Goal: Information Seeking & Learning: Find specific fact

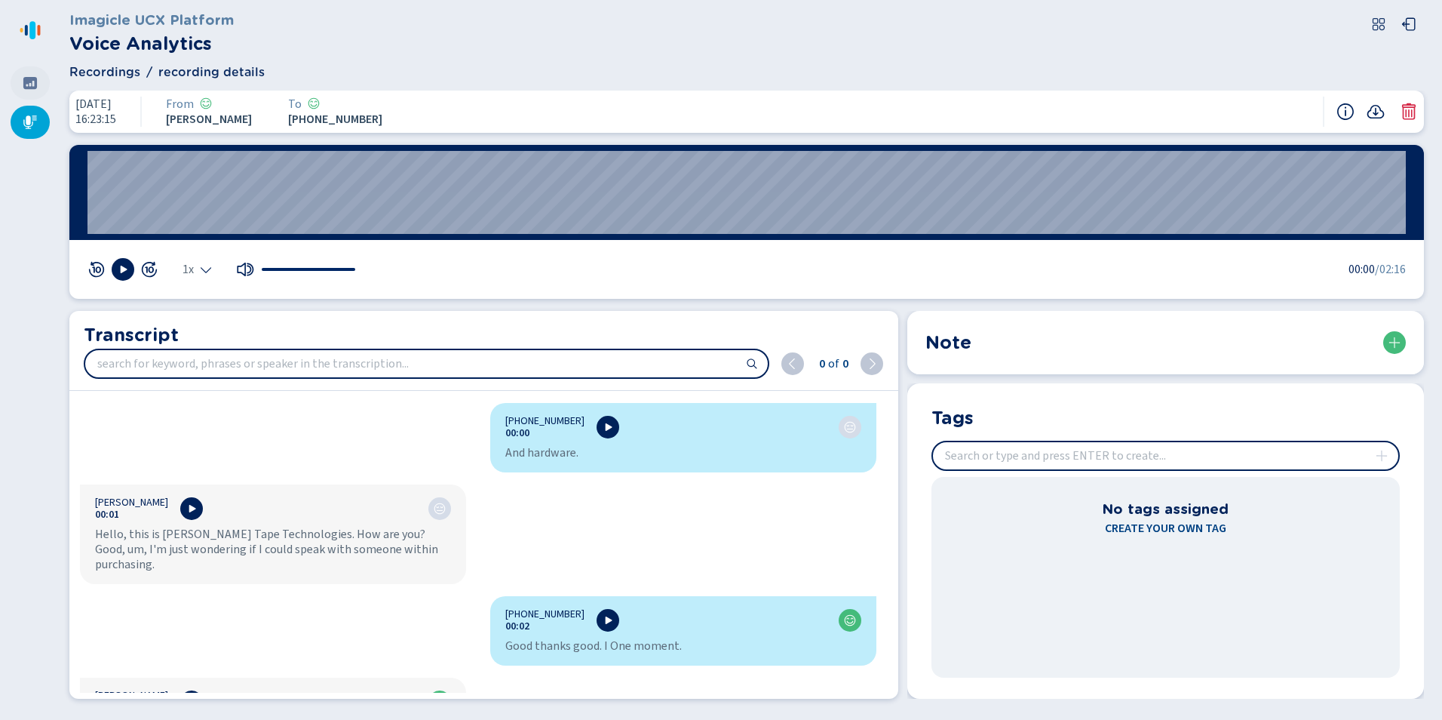
click at [28, 86] on icon at bounding box center [30, 82] width 15 height 15
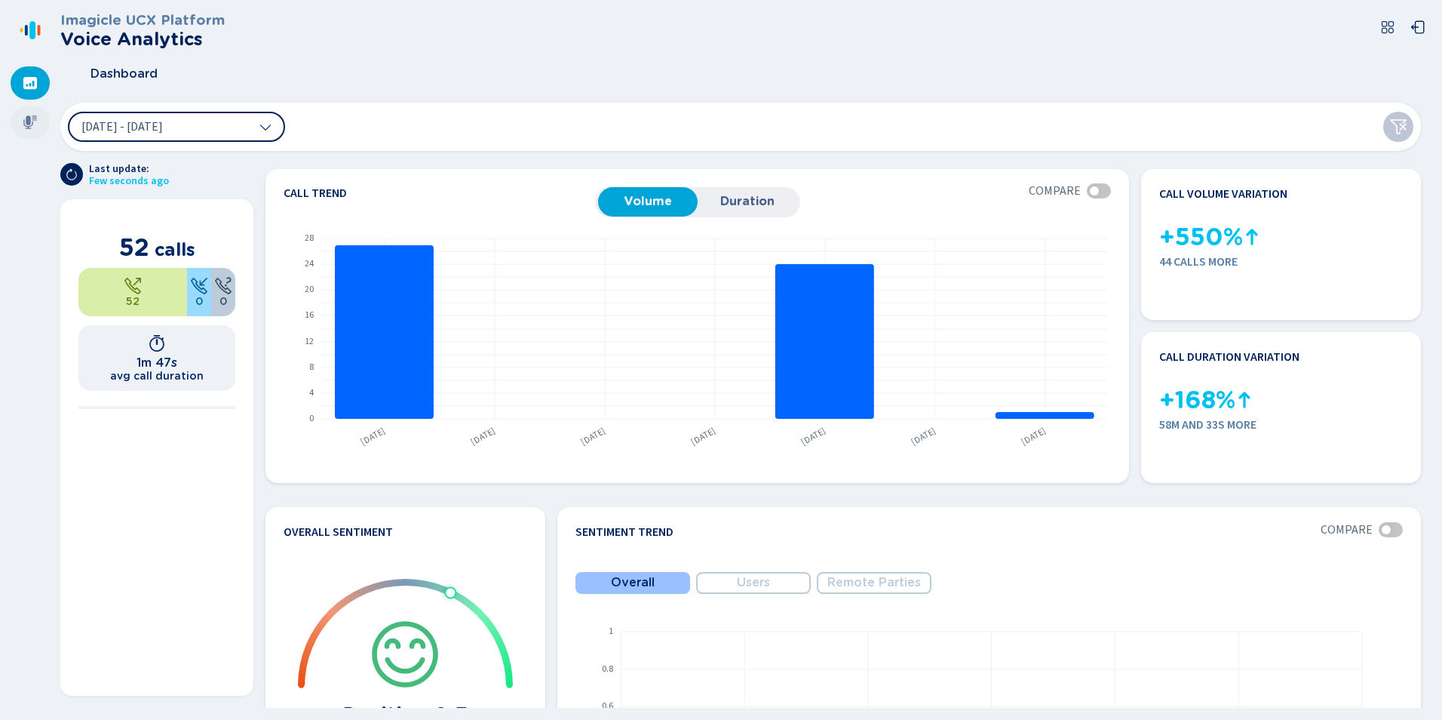
click at [32, 128] on icon at bounding box center [30, 122] width 15 height 15
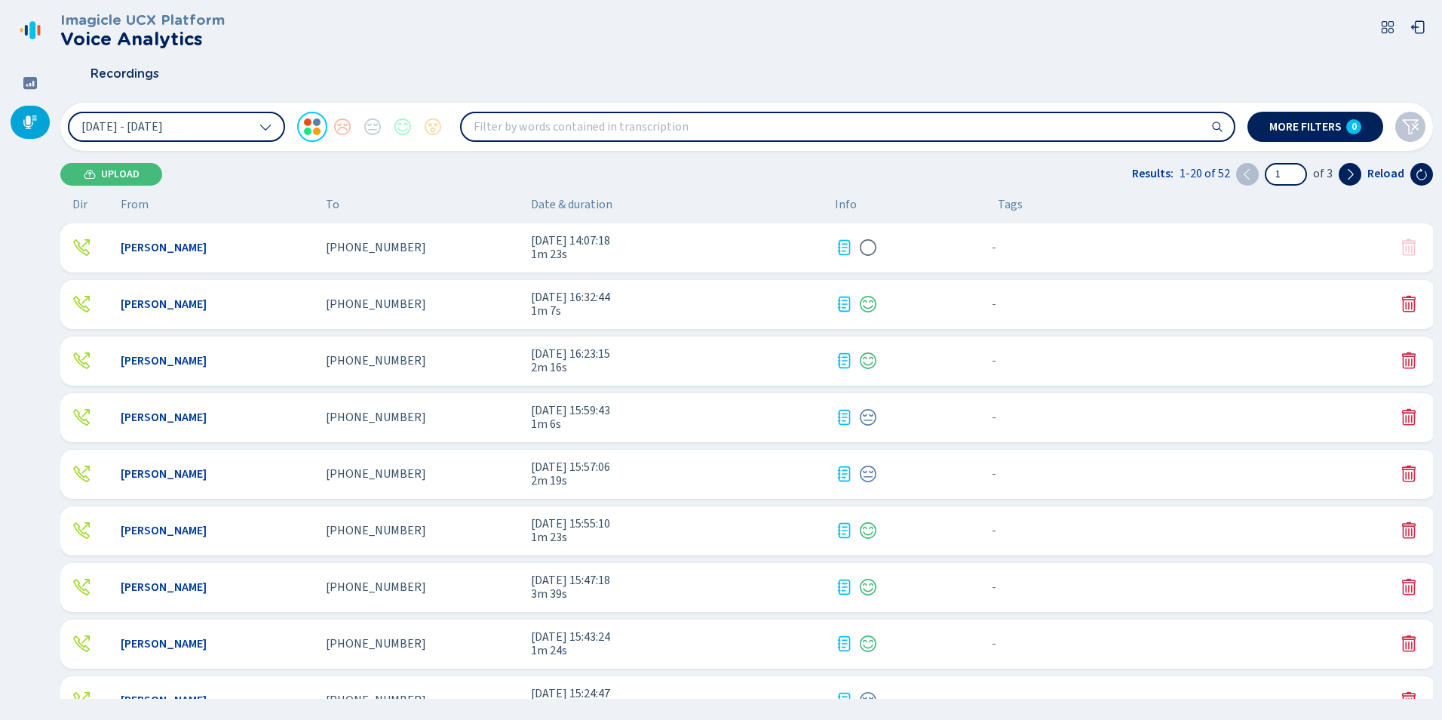
click at [271, 252] on div "[PERSON_NAME]" at bounding box center [217, 248] width 193 height 14
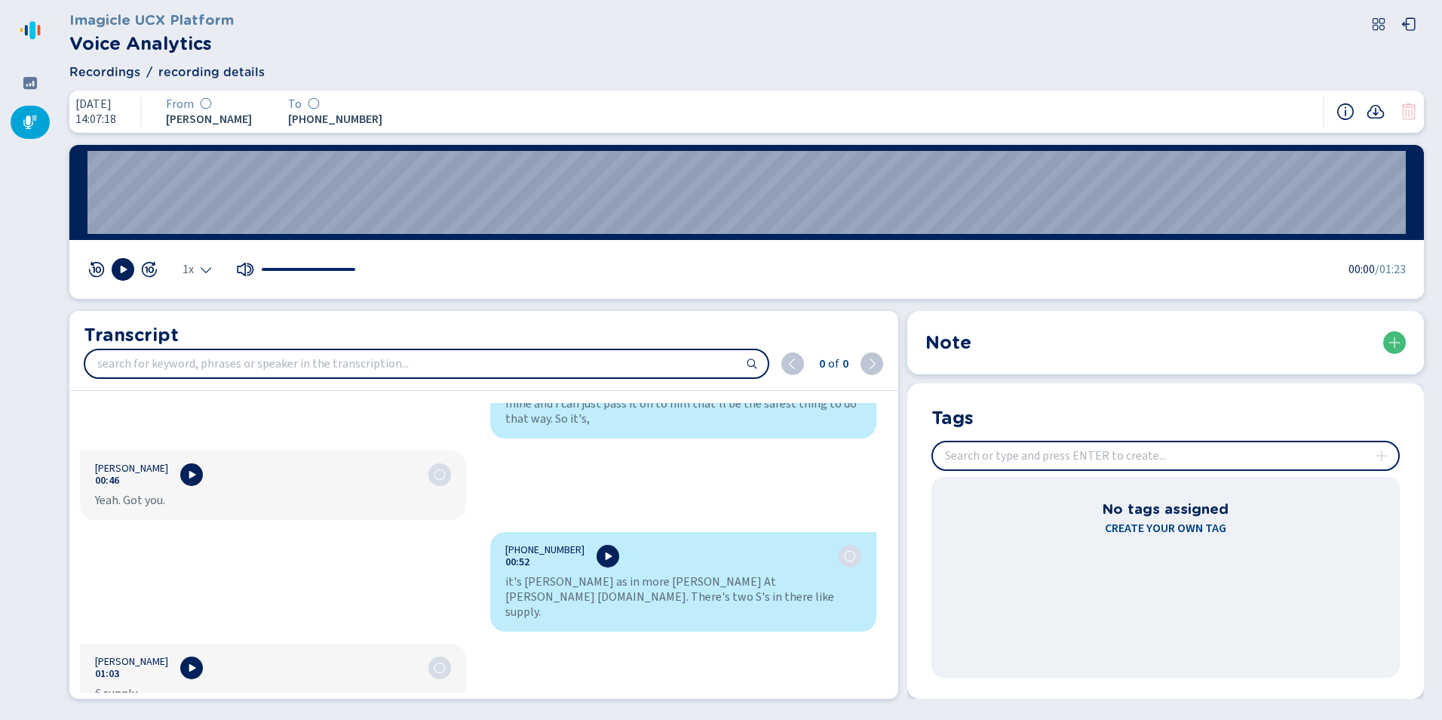
scroll to position [754, 0]
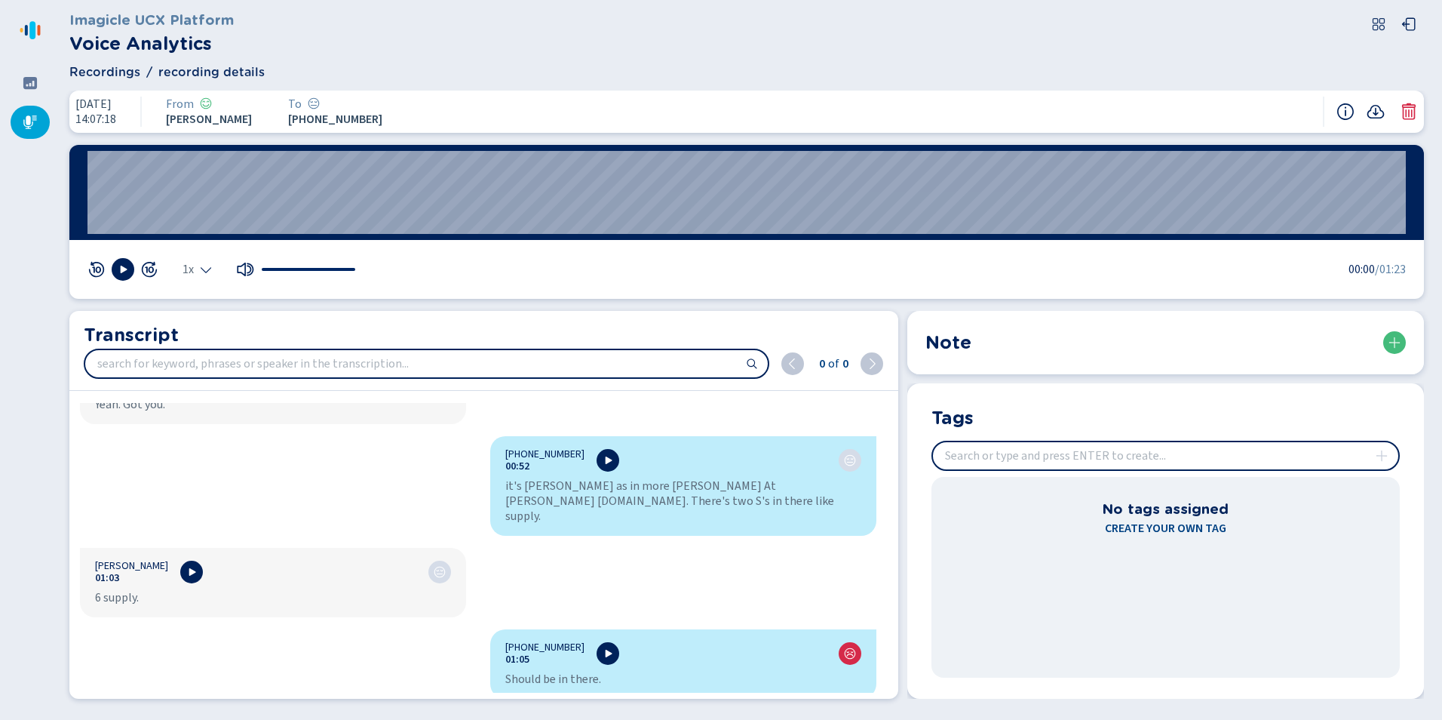
click at [36, 121] on icon at bounding box center [30, 122] width 15 height 15
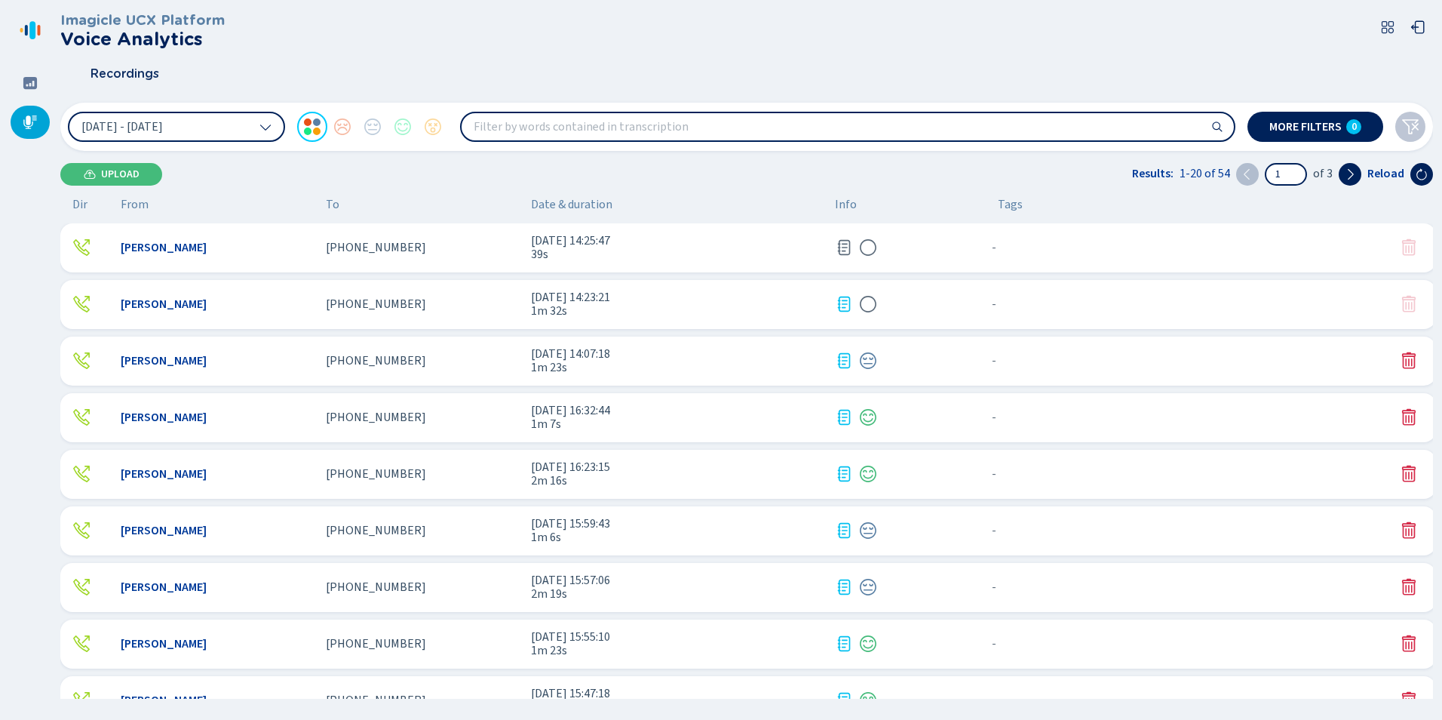
click at [456, 248] on div "[PHONE_NUMBER]" at bounding box center [422, 248] width 193 height 14
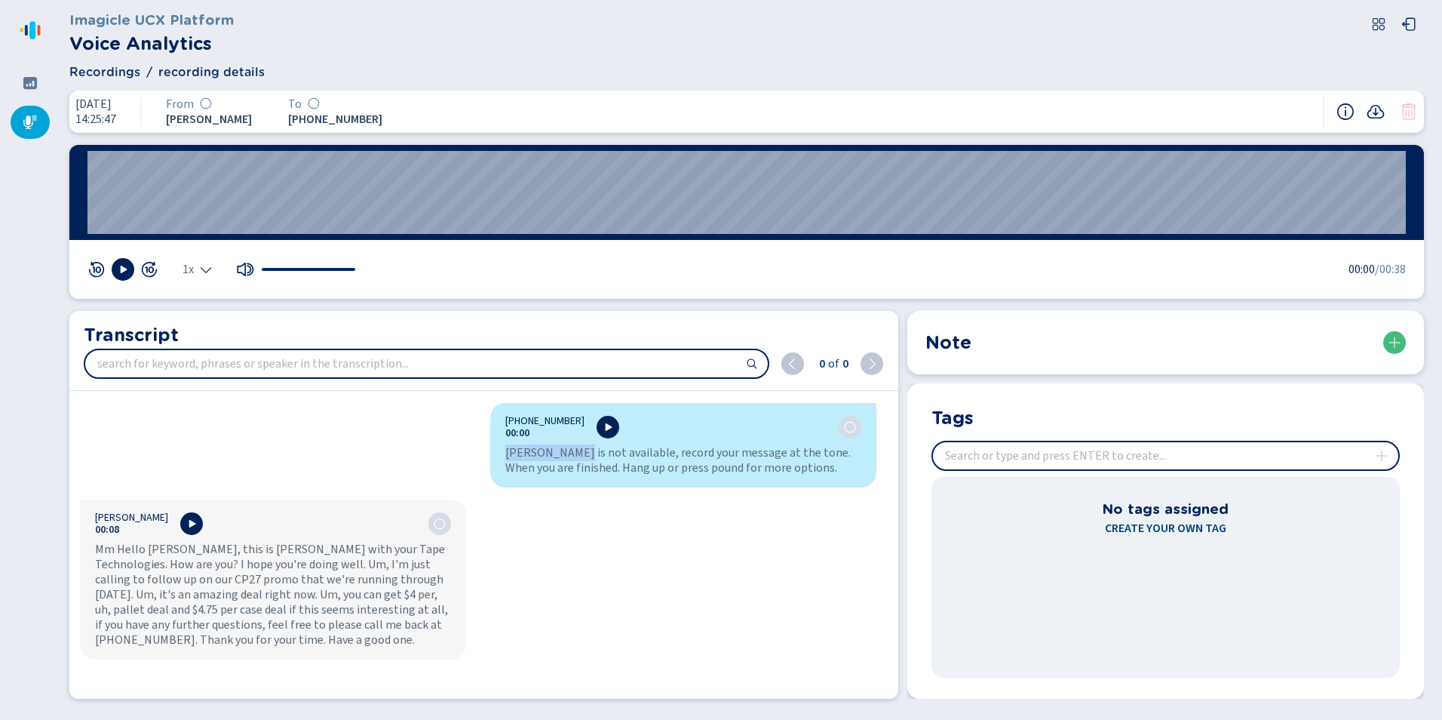
drag, startPoint x: 502, startPoint y: 453, endPoint x: 569, endPoint y: 453, distance: 66.4
click at [569, 453] on div "[PERSON_NAME] is not available, record your message at the tone. When you are f…" at bounding box center [683, 460] width 356 height 30
copy div "[PERSON_NAME]"
